Goal: Information Seeking & Learning: Find specific page/section

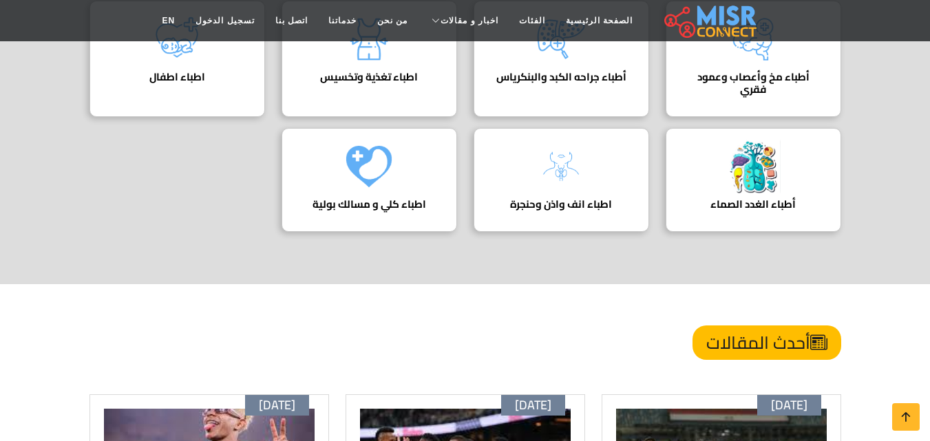
scroll to position [344, 0]
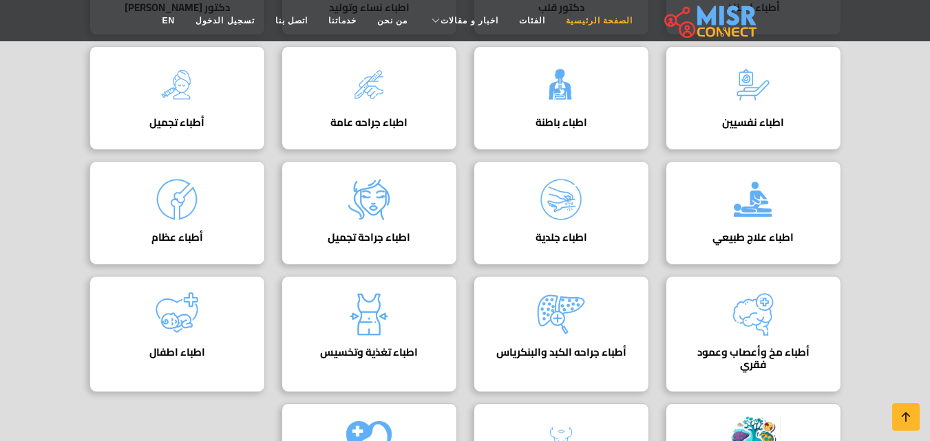
click at [587, 21] on link "الصفحة الرئيسية" at bounding box center [599, 21] width 87 height 26
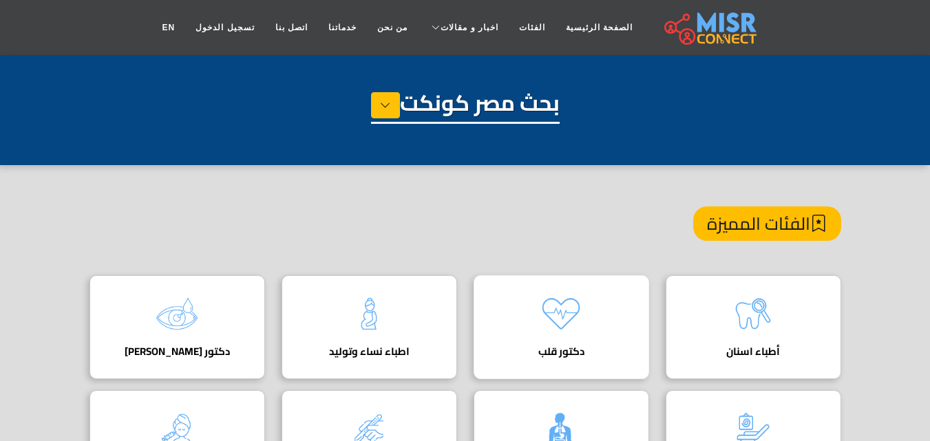
scroll to position [207, 0]
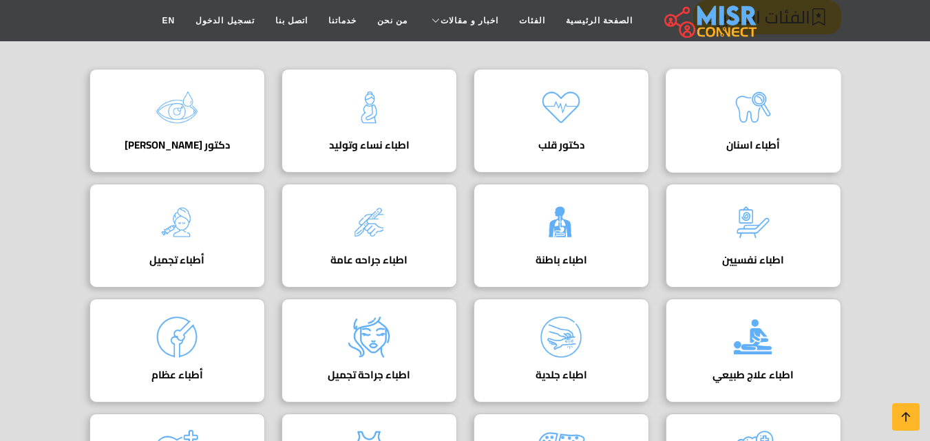
click at [710, 113] on div "أطباء اسنان" at bounding box center [754, 121] width 176 height 104
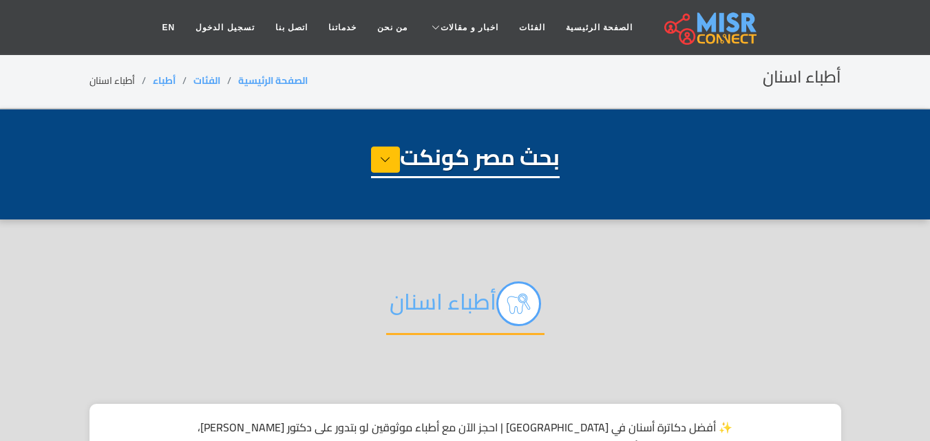
select select "*****"
select select "**********"
click at [384, 162] on icon at bounding box center [385, 159] width 11 height 21
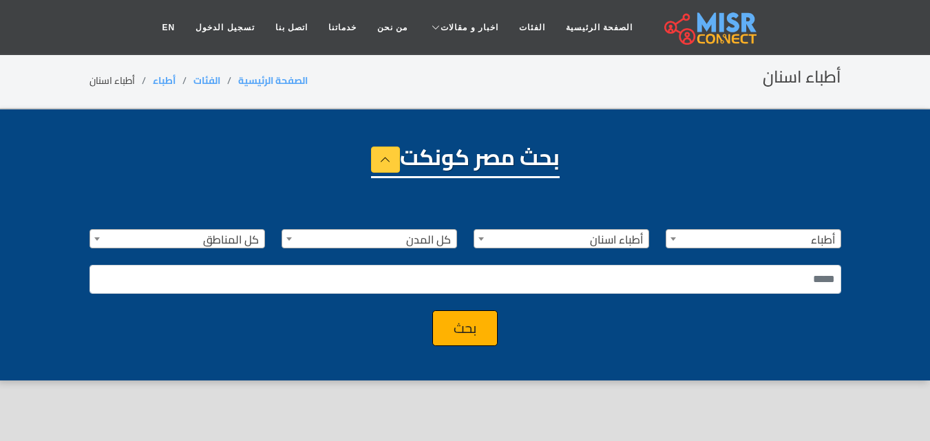
click at [385, 174] on h1 "بحث مصر كونكت" at bounding box center [465, 161] width 189 height 34
click at [391, 167] on button at bounding box center [385, 160] width 29 height 26
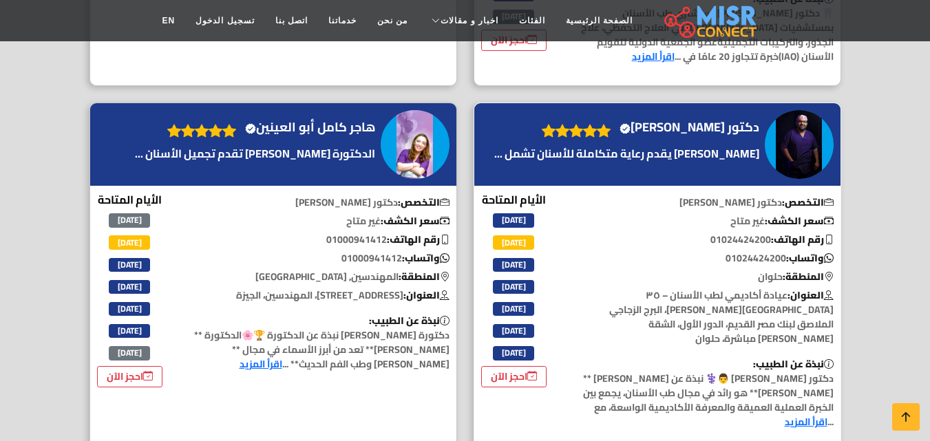
scroll to position [3236, 0]
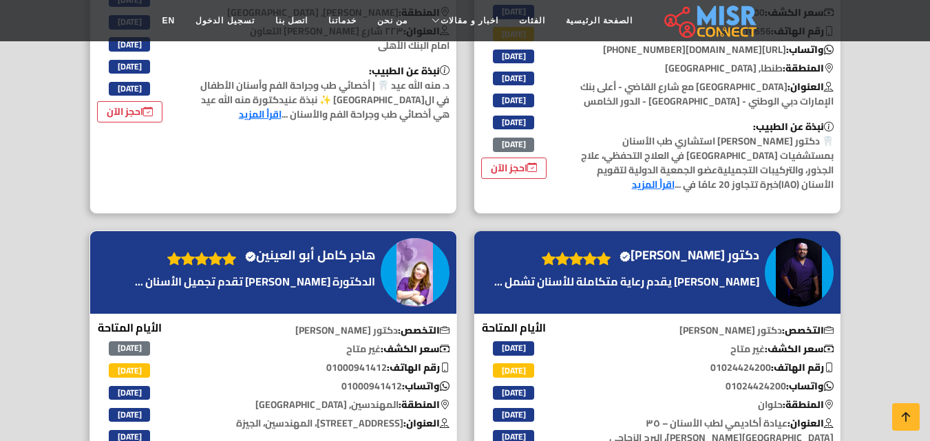
click at [350, 248] on h4 "هاجر كامل أبو العينين Verified account" at bounding box center [310, 255] width 130 height 15
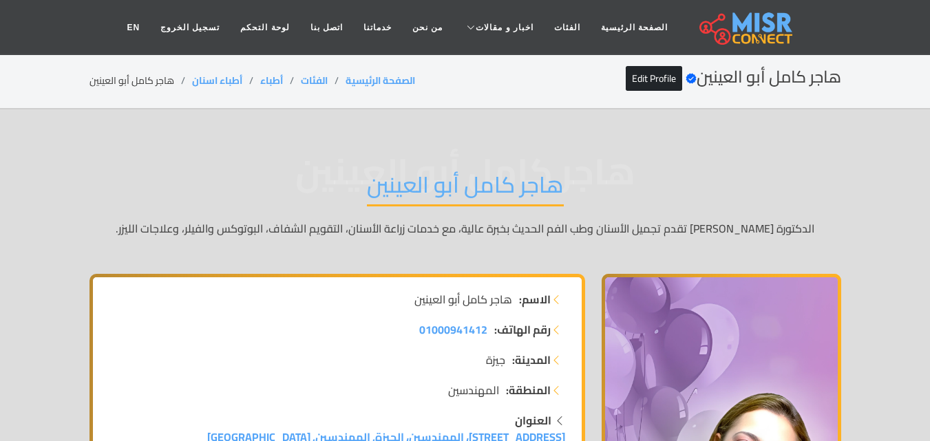
click at [540, 193] on h1 "هاجر كامل أبو العينين" at bounding box center [465, 188] width 197 height 35
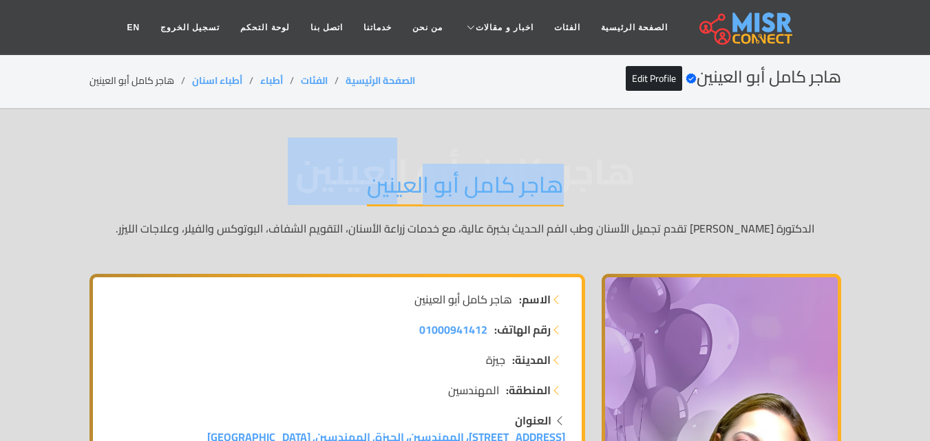
click at [540, 193] on h1 "هاجر كامل أبو العينين" at bounding box center [465, 188] width 197 height 35
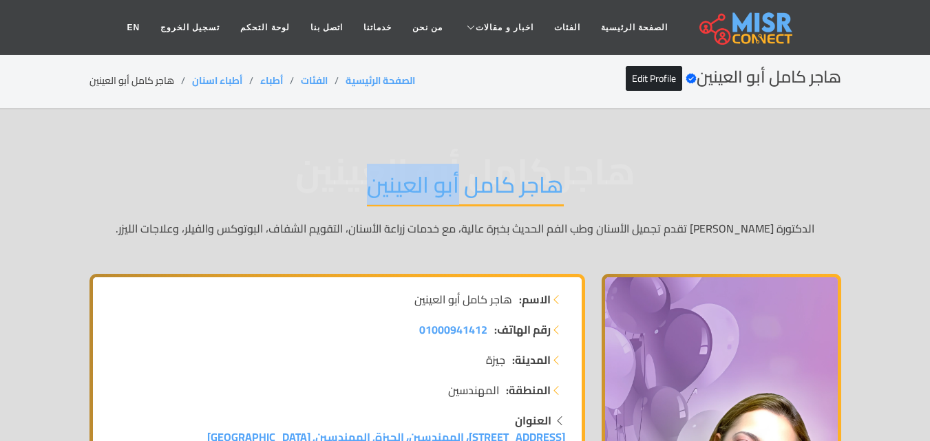
click at [540, 193] on h1 "هاجر كامل أبو العينين" at bounding box center [465, 188] width 197 height 35
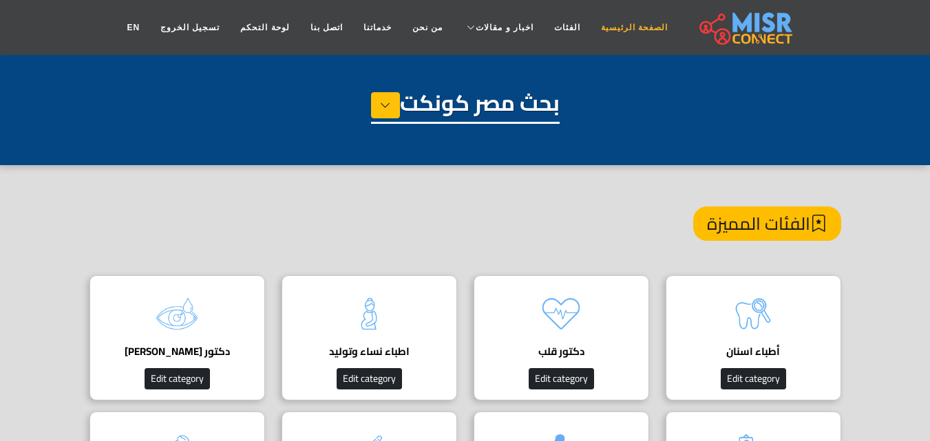
click at [597, 26] on link "الصفحة الرئيسية" at bounding box center [634, 27] width 87 height 26
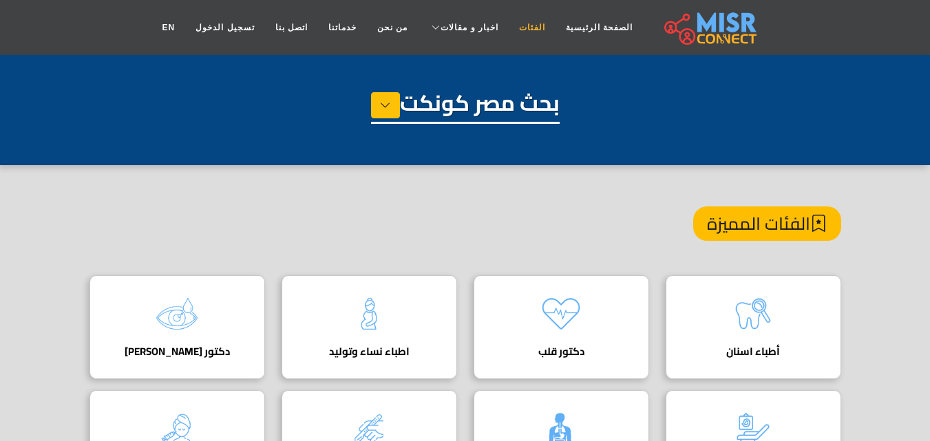
click at [525, 26] on link "الفئات" at bounding box center [532, 27] width 47 height 26
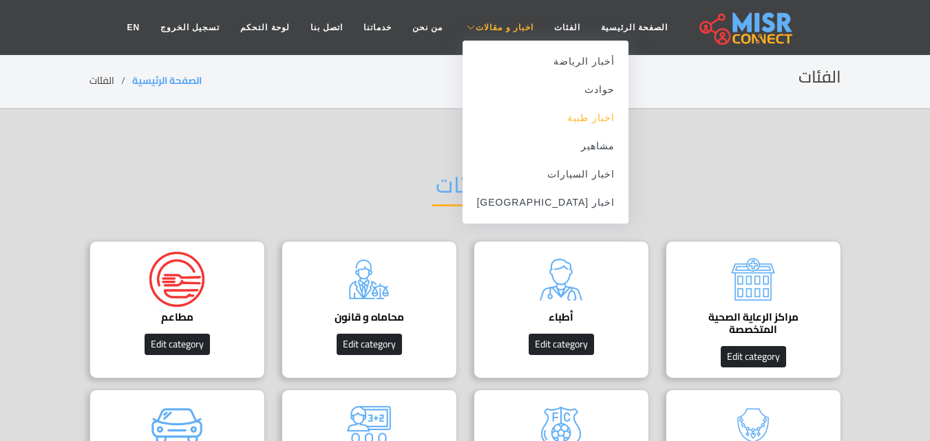
click at [528, 114] on link "اخبار طبية" at bounding box center [546, 118] width 166 height 28
